Goal: Task Accomplishment & Management: Manage account settings

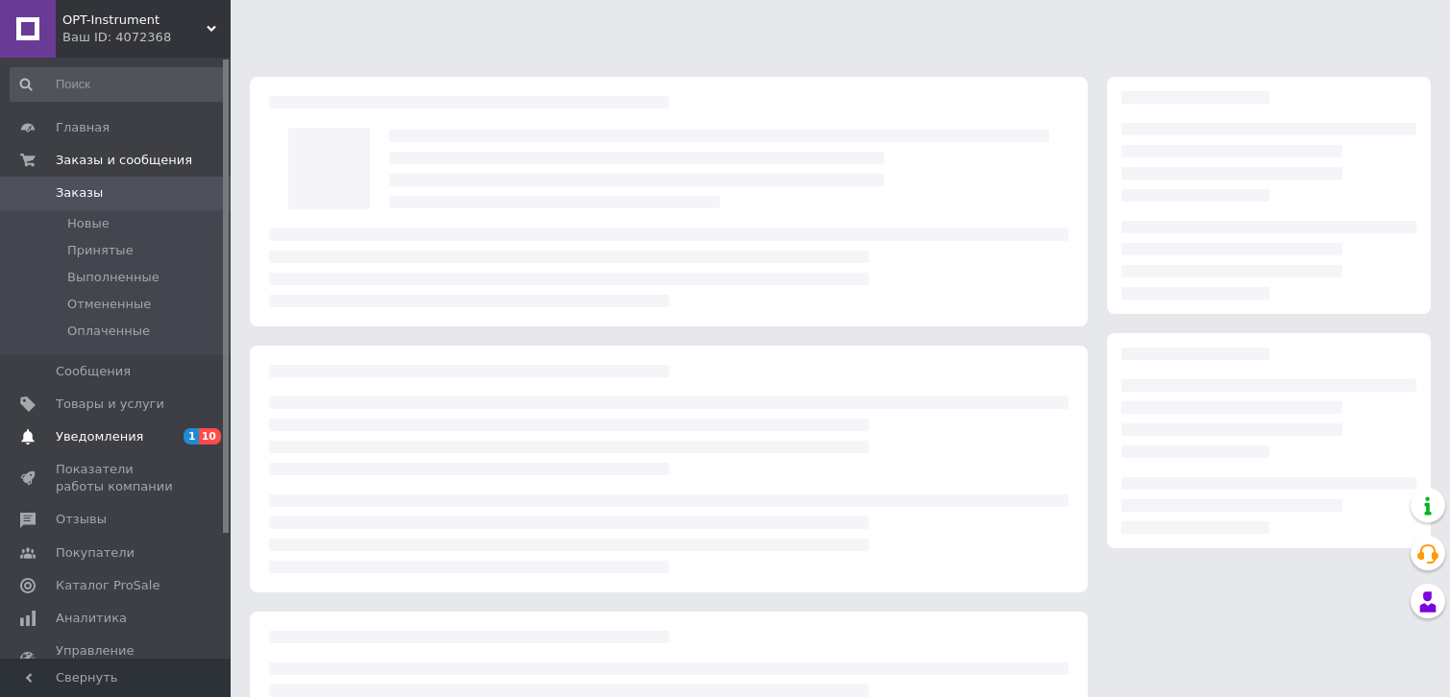
click at [135, 434] on span "Уведомления" at bounding box center [117, 436] width 122 height 17
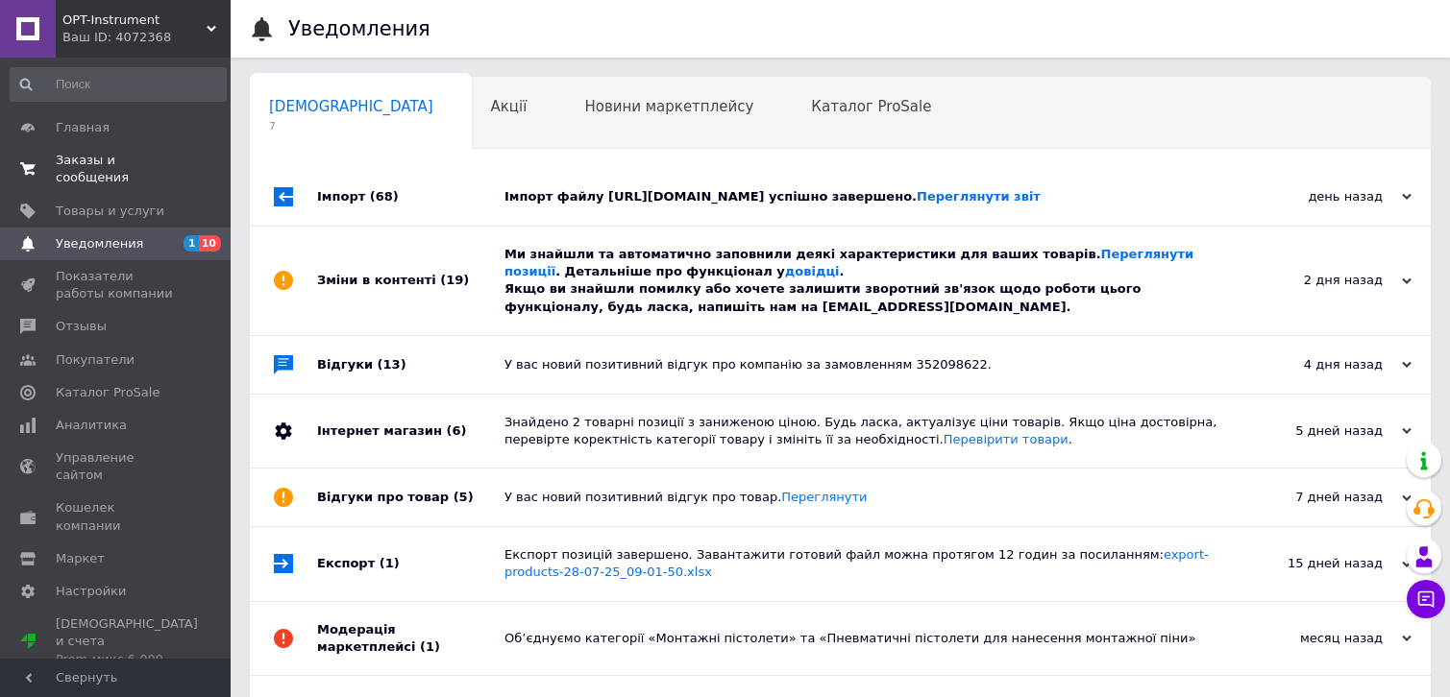
click at [131, 167] on span "Заказы и сообщения" at bounding box center [117, 169] width 122 height 35
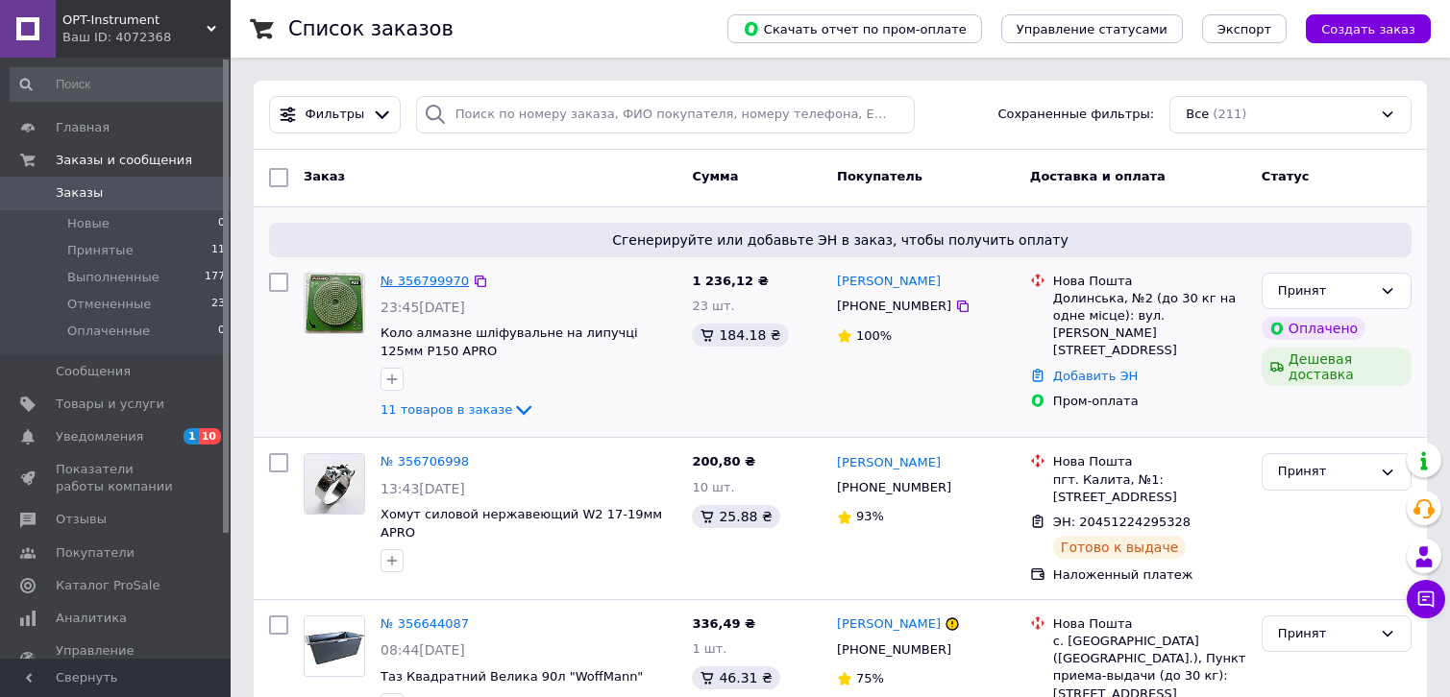
click at [419, 279] on link "№ 356799970" at bounding box center [424, 281] width 88 height 14
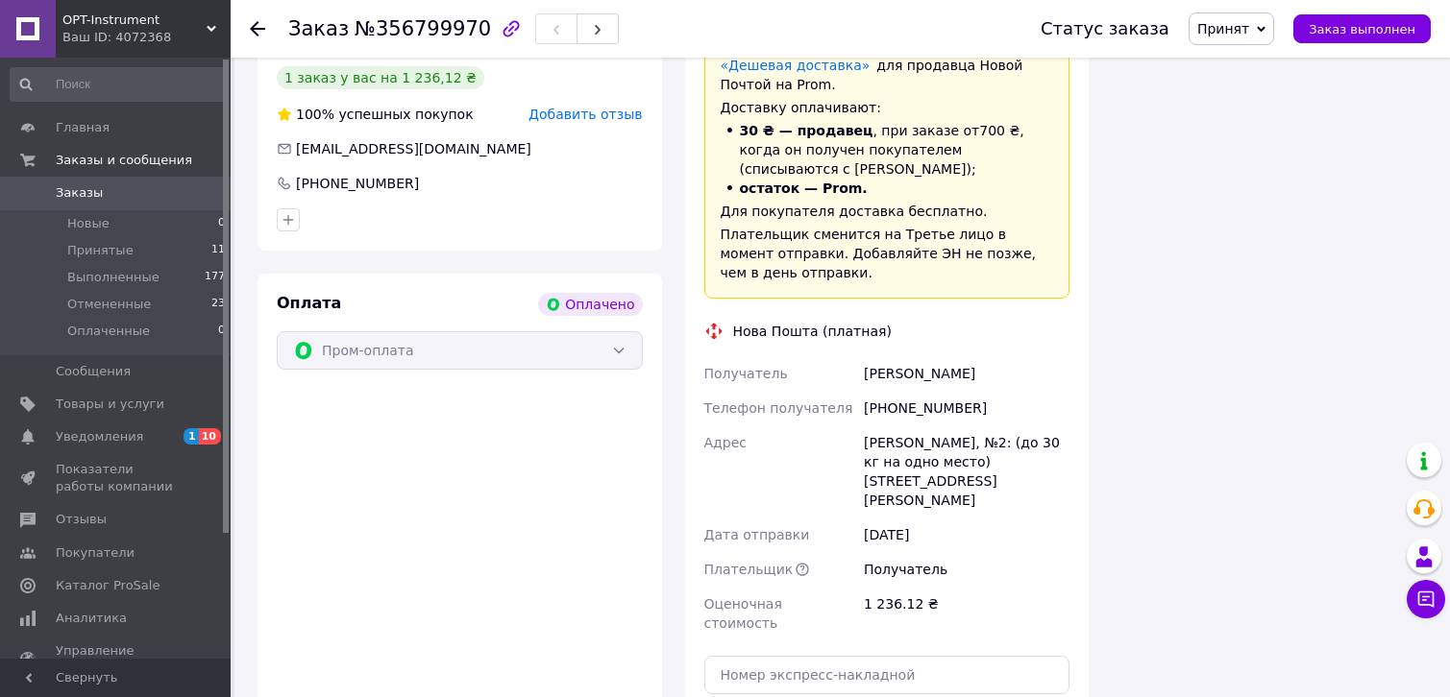
scroll to position [2306, 0]
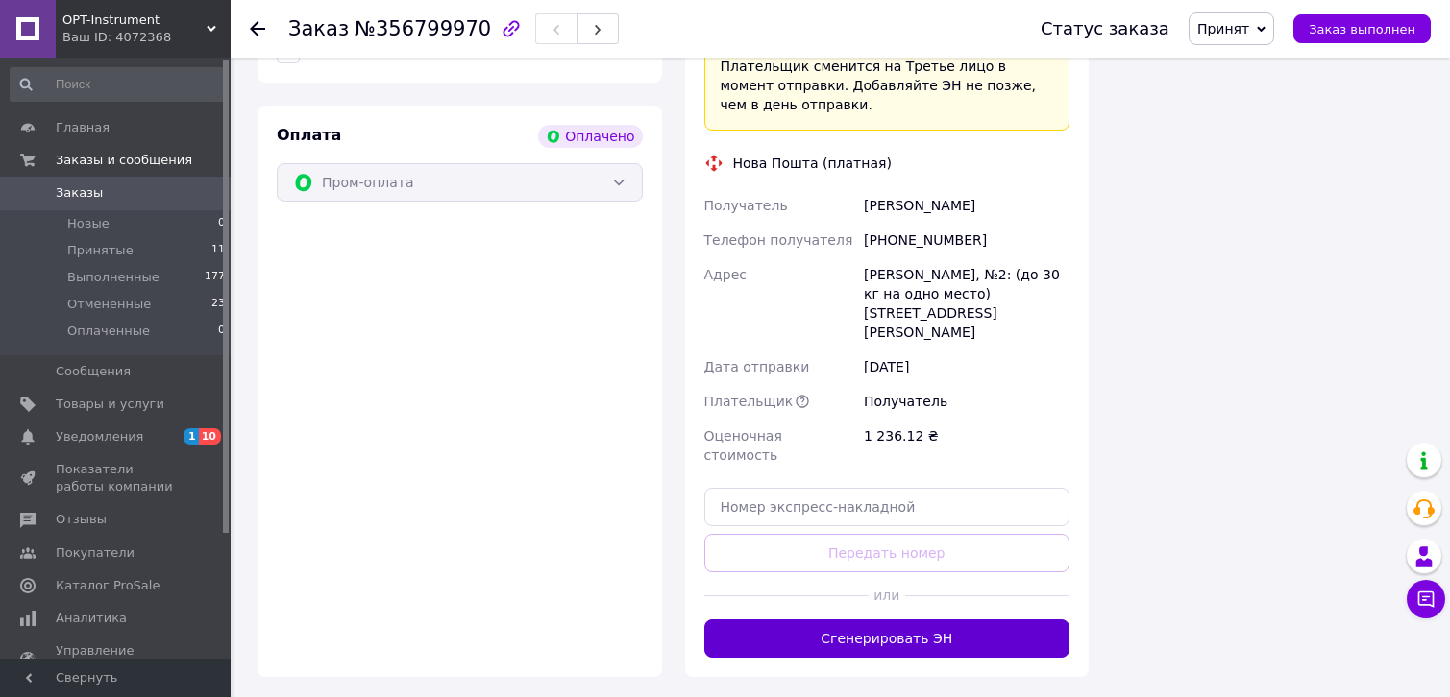
click at [857, 620] on button "Сгенерировать ЭН" at bounding box center [887, 639] width 366 height 38
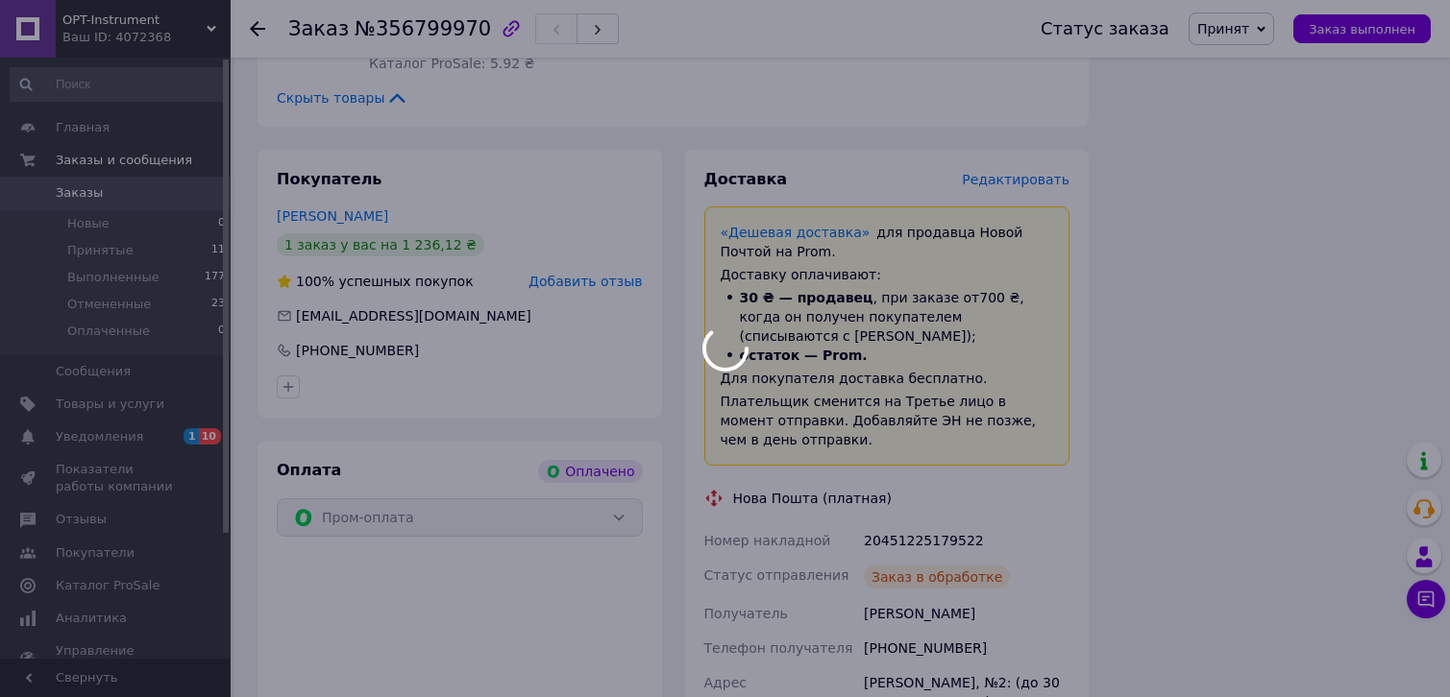
scroll to position [1921, 0]
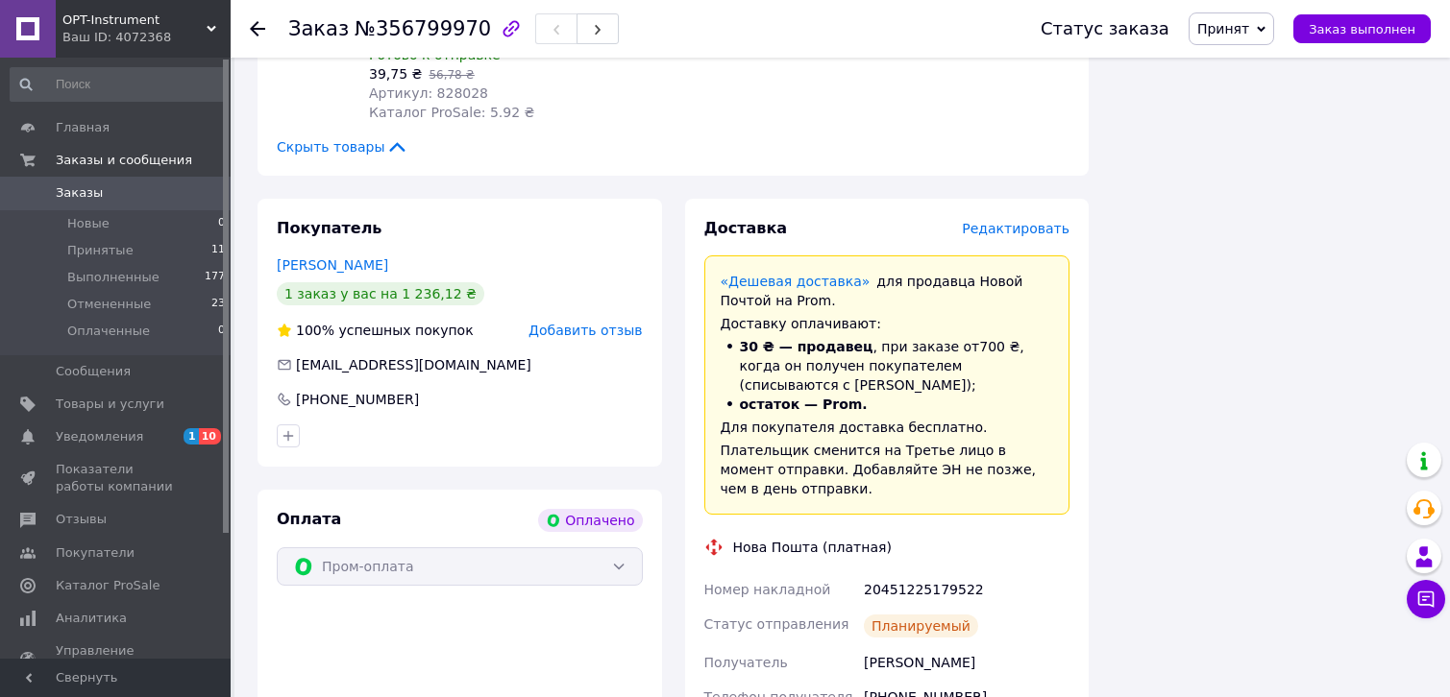
click at [72, 183] on link "Заказы 0" at bounding box center [118, 193] width 236 height 33
